Goal: Task Accomplishment & Management: Use online tool/utility

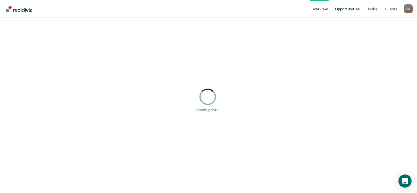
click at [350, 11] on link "Opportunities" at bounding box center [347, 8] width 27 height 17
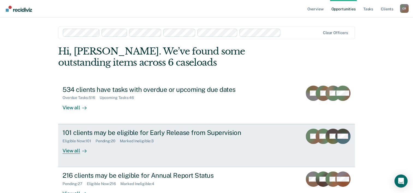
click at [77, 152] on div "View all" at bounding box center [78, 148] width 31 height 11
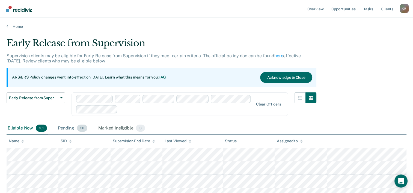
click at [78, 128] on span "20" at bounding box center [82, 128] width 10 height 7
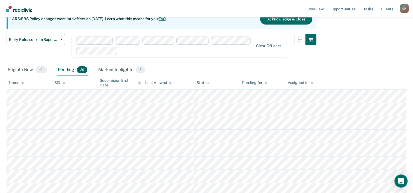
scroll to position [15, 0]
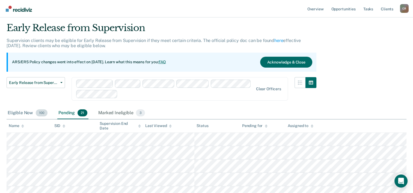
click at [40, 114] on span "100" at bounding box center [42, 113] width 12 height 7
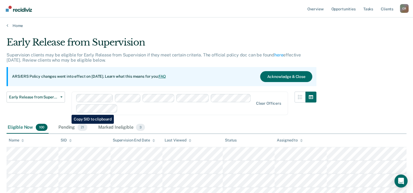
scroll to position [0, 0]
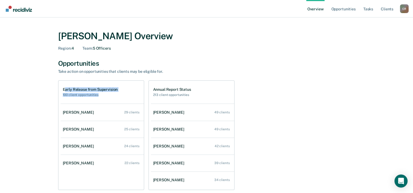
drag, startPoint x: 64, startPoint y: 91, endPoint x: 138, endPoint y: 92, distance: 73.8
click at [138, 92] on div "Early Release from Supervision 100 client opportunities" at bounding box center [102, 92] width 83 height 23
drag, startPoint x: 138, startPoint y: 92, endPoint x: 177, endPoint y: 89, distance: 39.1
click at [177, 89] on h1 "Annual Report Status" at bounding box center [172, 89] width 38 height 5
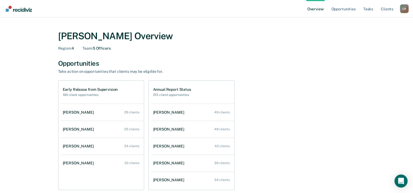
drag, startPoint x: 177, startPoint y: 89, endPoint x: 291, endPoint y: 78, distance: 114.5
click at [283, 82] on div "Early Release from Supervision 100 client opportunities [PERSON_NAME] 29 client…" at bounding box center [206, 136] width 297 height 110
click at [346, 7] on link "Opportunities" at bounding box center [343, 8] width 27 height 17
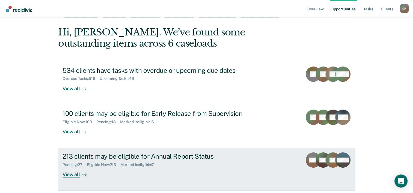
scroll to position [27, 0]
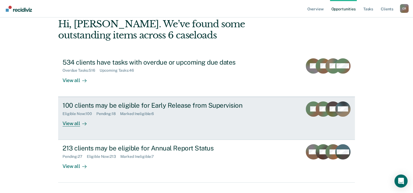
click at [76, 123] on div "View all" at bounding box center [78, 121] width 31 height 11
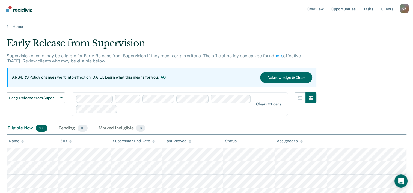
click at [151, 111] on div at bounding box center [165, 104] width 178 height 19
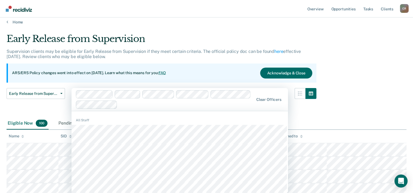
scroll to position [4, 0]
click at [126, 101] on div at bounding box center [165, 99] width 178 height 19
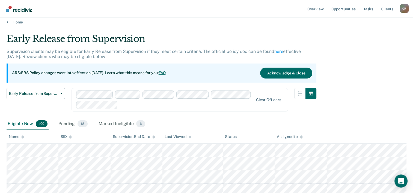
click at [122, 106] on div at bounding box center [187, 105] width 134 height 6
click at [210, 117] on div "Early Release from Supervision Early Release from Supervision Annual Report Sta…" at bounding box center [162, 103] width 310 height 30
click at [76, 125] on div "Pending 18" at bounding box center [72, 124] width 31 height 12
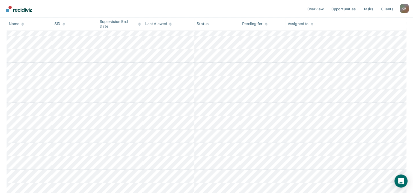
scroll to position [70, 0]
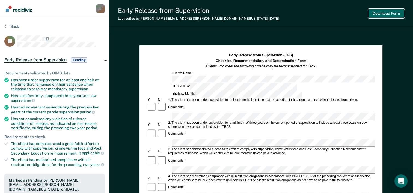
click at [379, 13] on button "Download Form" at bounding box center [387, 13] width 36 height 9
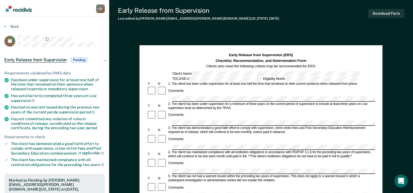
click at [10, 24] on section "Back JC Early Release from Supervision Pending Requirements validated by OIMS d…" at bounding box center [54, 165] width 109 height 296
click at [14, 26] on button "Back" at bounding box center [11, 26] width 15 height 5
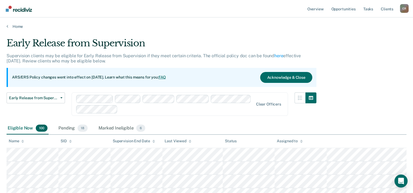
scroll to position [70, 0]
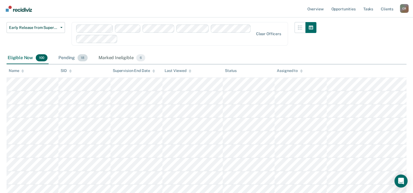
click at [72, 55] on div "Pending 18" at bounding box center [72, 58] width 31 height 12
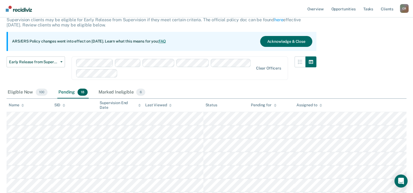
scroll to position [0, 0]
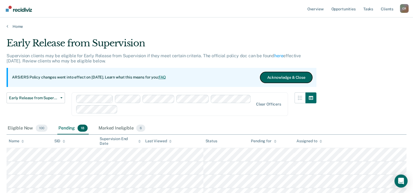
click at [291, 77] on button "Acknowledge & Close" at bounding box center [286, 77] width 52 height 11
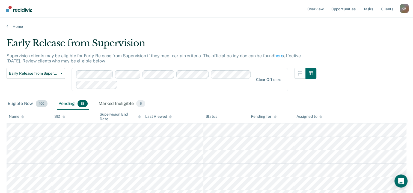
click at [31, 105] on div "Eligible Now 100" at bounding box center [28, 104] width 42 height 12
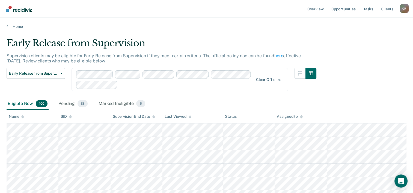
click at [299, 115] on div "Assigned to" at bounding box center [290, 116] width 26 height 5
click at [301, 117] on icon at bounding box center [301, 117] width 3 height 1
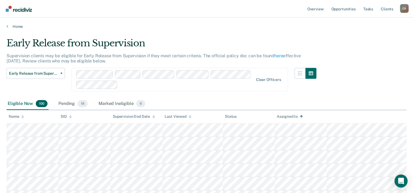
click at [301, 117] on icon at bounding box center [301, 117] width 3 height 1
click at [24, 116] on icon at bounding box center [22, 117] width 3 height 4
click at [23, 116] on icon at bounding box center [22, 116] width 3 height 1
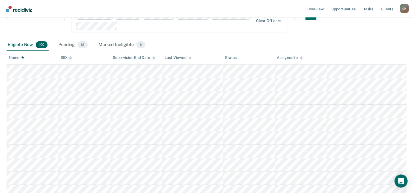
scroll to position [27, 0]
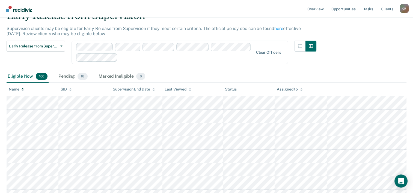
click at [22, 90] on icon at bounding box center [22, 90] width 3 height 4
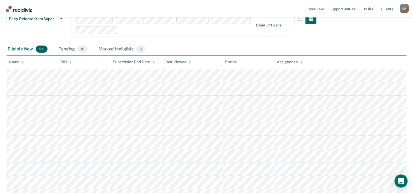
click at [21, 62] on icon at bounding box center [22, 63] width 3 height 4
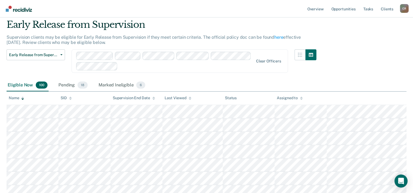
scroll to position [0, 0]
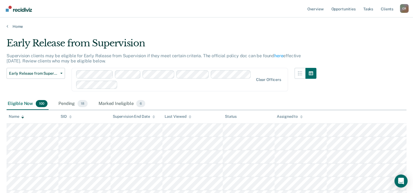
click at [22, 115] on icon at bounding box center [22, 117] width 3 height 4
click at [13, 115] on div "Name" at bounding box center [16, 116] width 15 height 5
